Goal: Information Seeking & Learning: Find specific fact

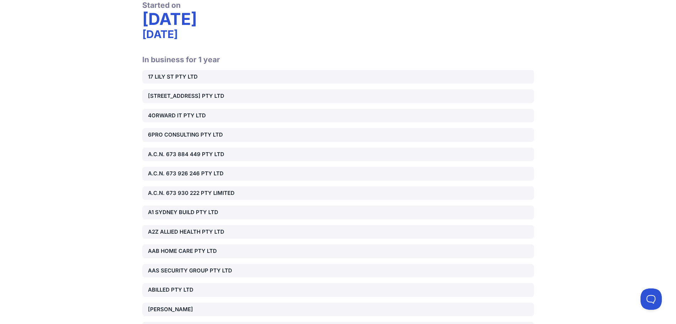
scroll to position [142, 0]
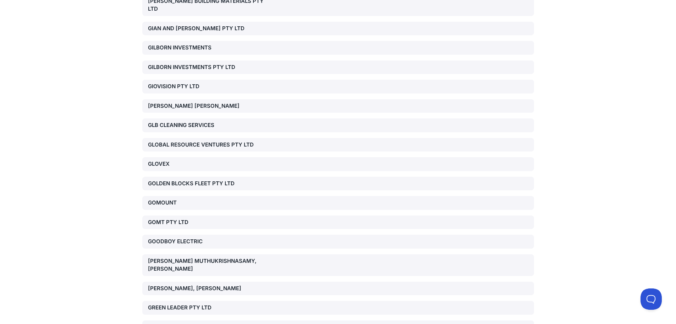
drag, startPoint x: 97, startPoint y: 104, endPoint x: 90, endPoint y: 145, distance: 41.0
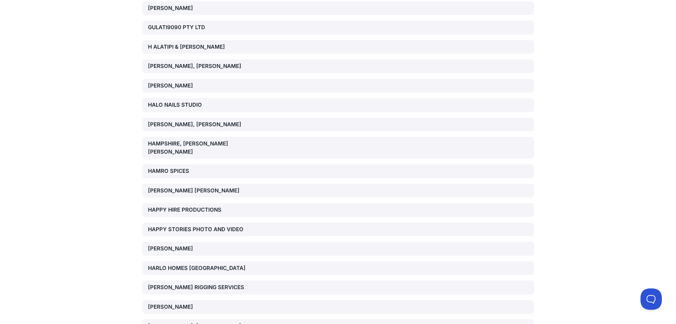
drag, startPoint x: 109, startPoint y: 81, endPoint x: 104, endPoint y: 122, distance: 41.5
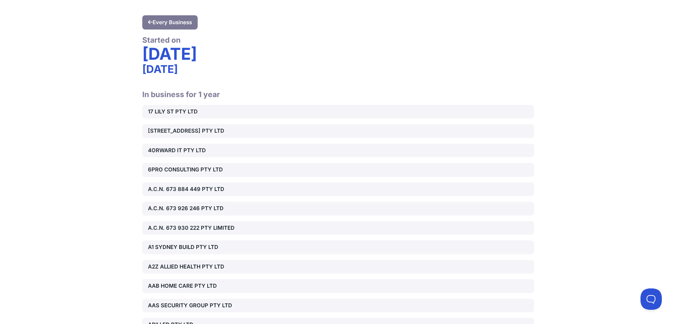
scroll to position [0, 0]
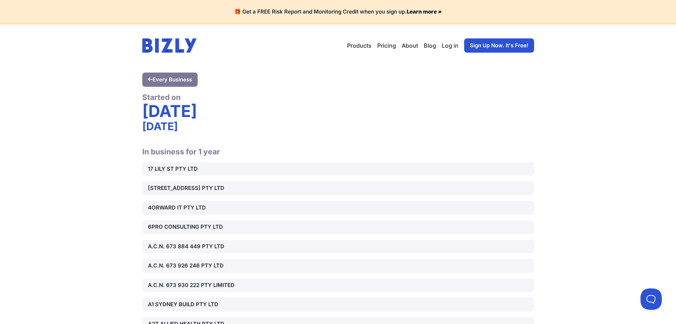
drag, startPoint x: 103, startPoint y: 92, endPoint x: 106, endPoint y: 75, distance: 16.9
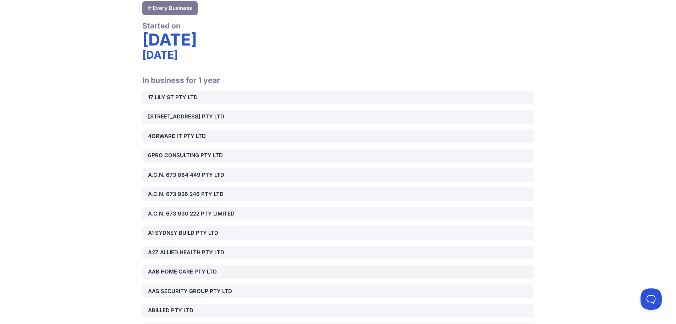
scroll to position [71, 0]
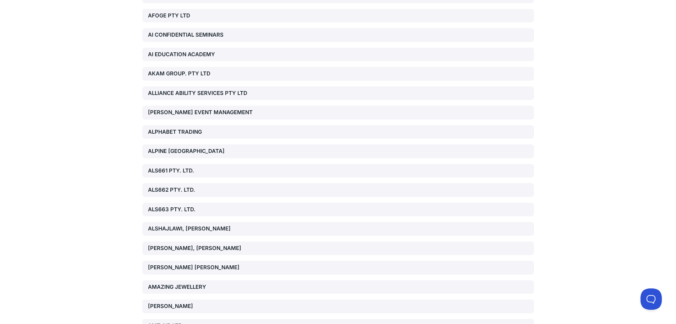
scroll to position [604, 0]
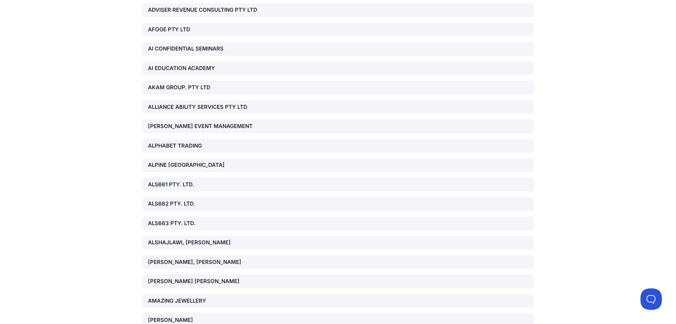
click at [158, 223] on div "ALS663 PTY. LTD." at bounding box center [210, 223] width 125 height 8
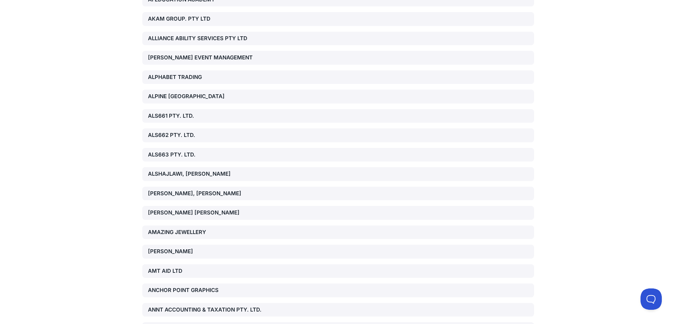
scroll to position [675, 0]
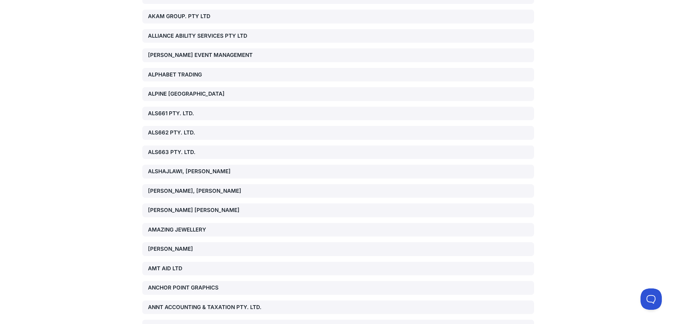
click at [162, 172] on div "ALSHAJLAWI, [PERSON_NAME]" at bounding box center [210, 171] width 125 height 8
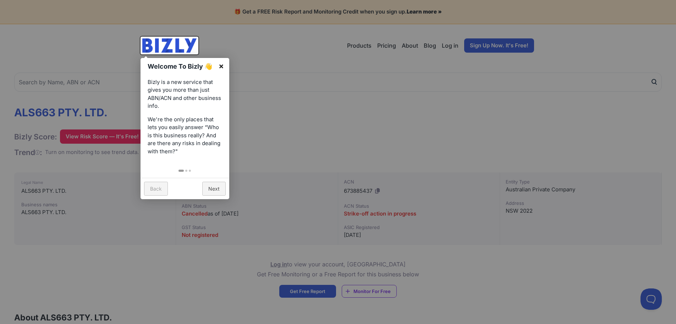
click at [223, 66] on link "×" at bounding box center [221, 66] width 16 height 16
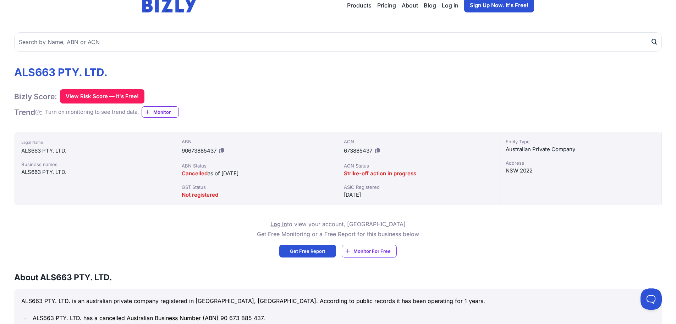
scroll to position [30, 0]
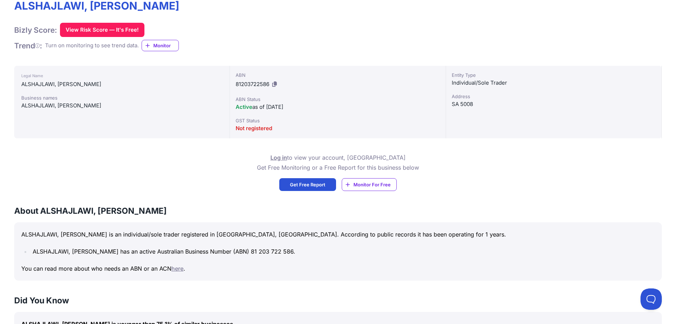
scroll to position [142, 0]
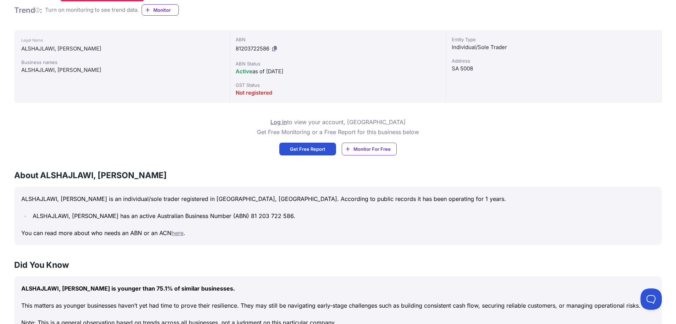
drag, startPoint x: 315, startPoint y: 216, endPoint x: 273, endPoint y: 216, distance: 41.9
click at [273, 216] on li "ALSHAJLAWI, [PERSON_NAME] has an active Australian Business Number (ABN) 81 203…" at bounding box center [343, 216] width 625 height 10
copy li "81 203 722 586"
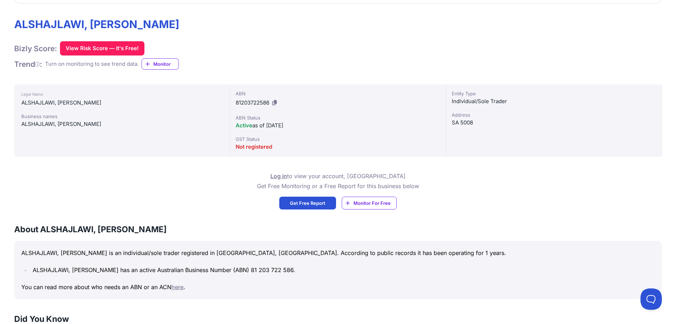
scroll to position [0, 0]
